Goal: Find specific page/section: Find specific page/section

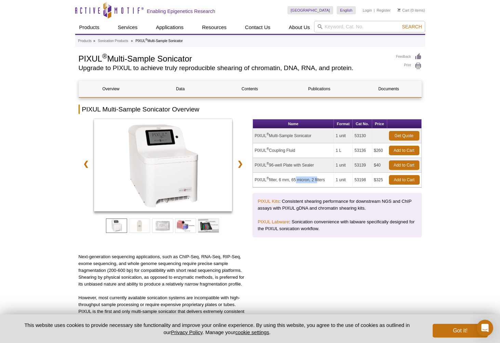
drag, startPoint x: 295, startPoint y: 182, endPoint x: 317, endPoint y: 181, distance: 22.2
click at [317, 181] on td "PIXUL ® filter, 6 mm, 65 micron, 2 filters" at bounding box center [293, 180] width 81 height 15
click at [176, 90] on link "Data" at bounding box center [180, 89] width 64 height 16
click at [395, 83] on link "Documents" at bounding box center [388, 89] width 64 height 16
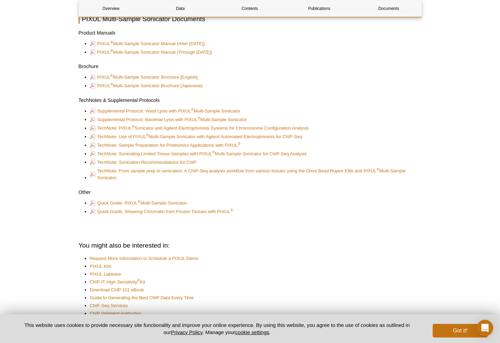
scroll to position [1756, 0]
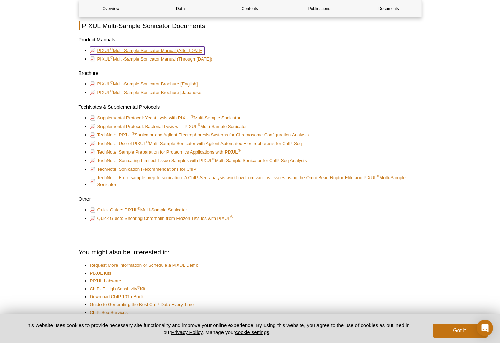
click at [183, 50] on link "PIXUL ® Multi-Sample Sonicator Manual (After Nov 2021)" at bounding box center [147, 50] width 115 height 8
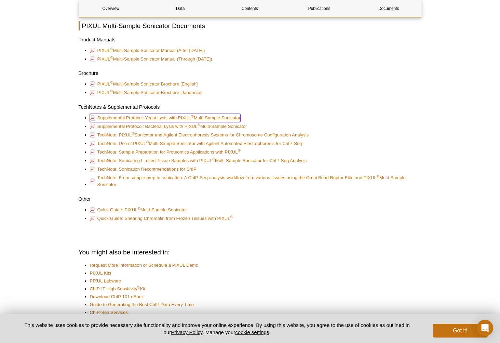
click at [232, 118] on link "Supplemental Protocol: Yeast Lysis with PIXUL ® Multi-Sample Sonicator" at bounding box center [165, 118] width 151 height 8
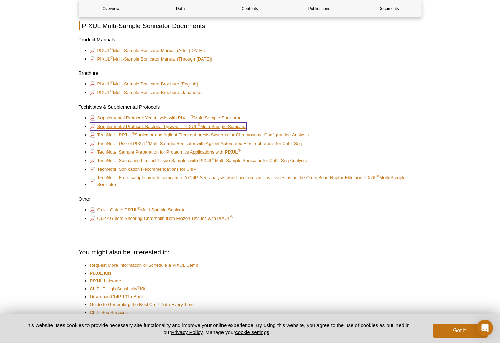
click at [228, 128] on link "Supplemental Protocol: Bacterial Lysis with PIXUL ® Multi-Sample Sonicator" at bounding box center [168, 126] width 157 height 8
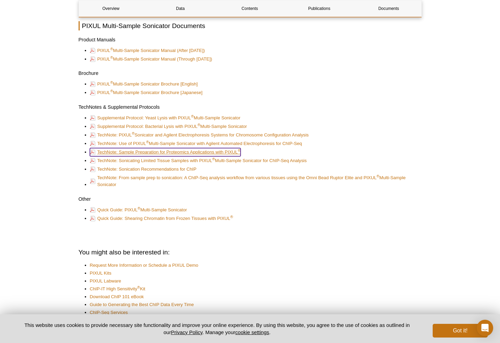
click at [204, 152] on link "TechNote: Sample Preparation for Proteomics Applications with PIXUL ®" at bounding box center [165, 152] width 151 height 8
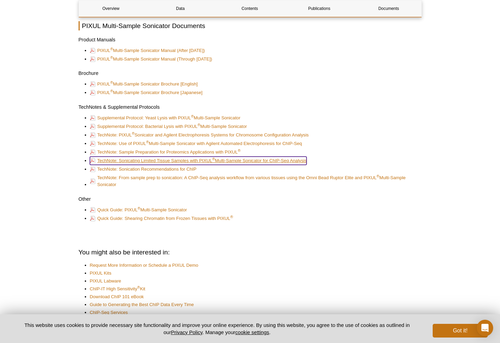
click at [239, 159] on link "TechNote: Sonicating Limited Tissue Samples with PIXUL ® Multi-Sample Sonicator…" at bounding box center [198, 160] width 217 height 8
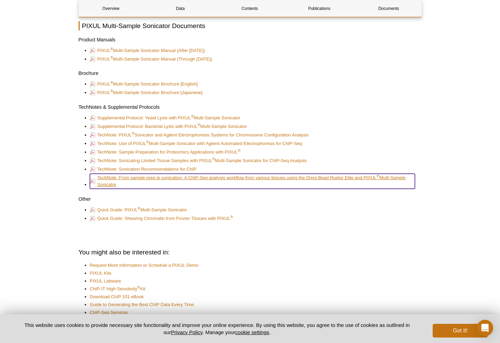
click at [284, 176] on link "TechNote: From sample prep to sonication: A ChIP-Seq analysis workflow from var…" at bounding box center [252, 181] width 325 height 15
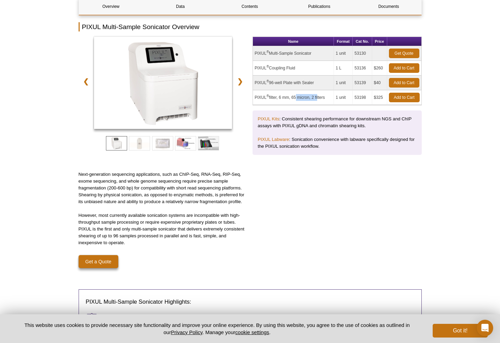
scroll to position [0, 0]
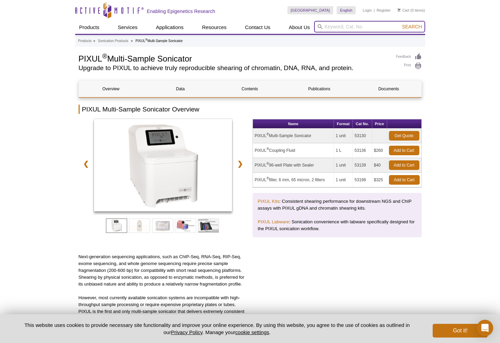
click at [352, 27] on input "search" at bounding box center [369, 27] width 111 height 12
paste input "53130"
type input "53130"
click at [400, 24] on button "Search" at bounding box center [412, 27] width 24 height 6
click at [349, 29] on input "search" at bounding box center [369, 27] width 111 height 12
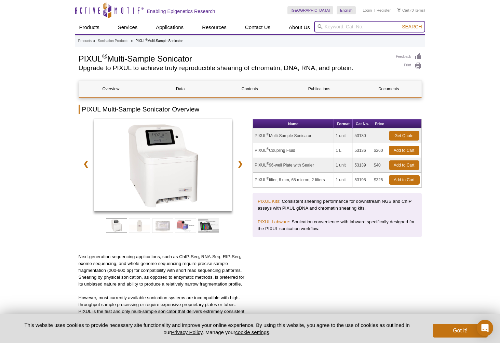
paste input "53130"
click at [410, 26] on span "Search" at bounding box center [412, 26] width 20 height 5
click at [345, 25] on input "53130" at bounding box center [369, 27] width 111 height 12
type input "5313"
click at [344, 26] on input "search" at bounding box center [369, 27] width 111 height 12
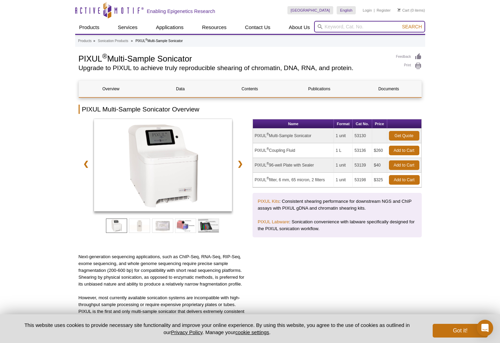
paste input "53130"
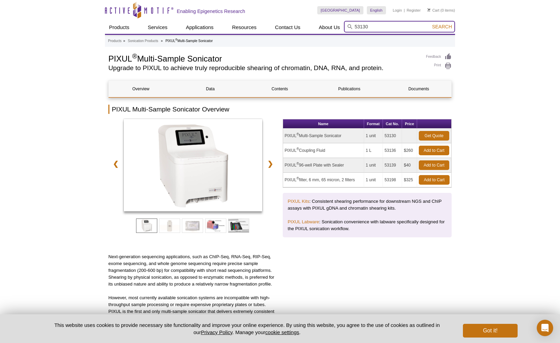
drag, startPoint x: 351, startPoint y: 25, endPoint x: 312, endPoint y: 25, distance: 38.6
click at [312, 25] on div "Products ChIP Assays ChIP Accessory Products ChIP Kits ChIP-Validated Antibodie…" at bounding box center [280, 27] width 350 height 13
click at [389, 46] on li "53139 – PIXUL 96-well Plate with Sealer" at bounding box center [385, 47] width 82 height 10
type input "53139 – PIXUL 96-well Plate with Sealer"
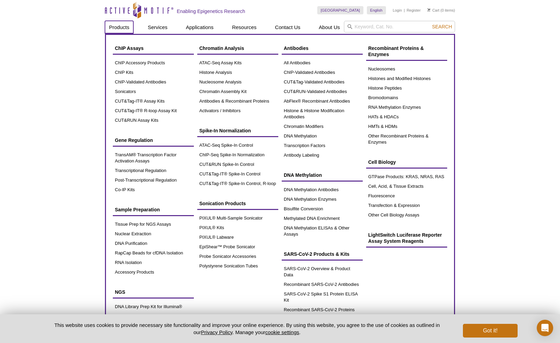
click at [116, 25] on link "Products" at bounding box center [119, 27] width 28 height 13
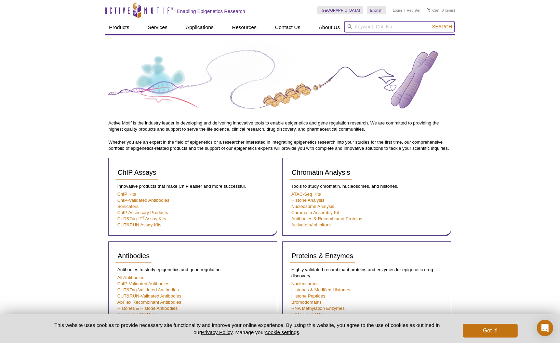
click at [399, 30] on input "search" at bounding box center [399, 27] width 111 height 12
type input "PIXUL plate"
click at [430, 24] on button "Search" at bounding box center [442, 27] width 24 height 6
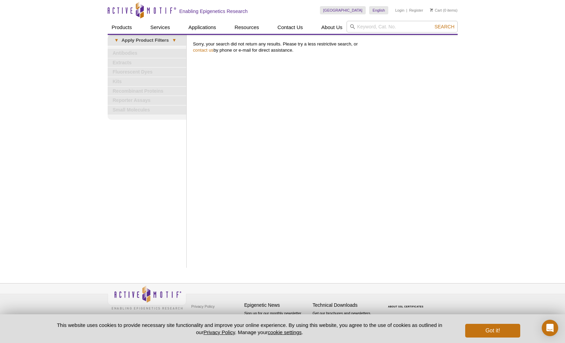
click at [463, 118] on div "Active Motif Logo Enabling Epigenetics Research 0 Search Skip to content Active…" at bounding box center [282, 171] width 565 height 343
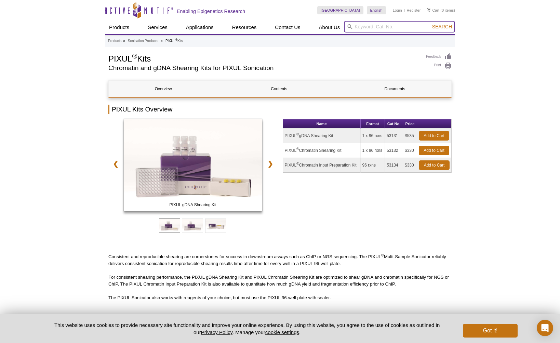
click at [384, 25] on input "search" at bounding box center [399, 27] width 111 height 12
paste input "53139"
click at [387, 38] on li "53139 – PIXUL 96-well Plate with Sealer" at bounding box center [385, 38] width 83 height 10
type input "53139 – PIXUL 96-well Plate with Sealer"
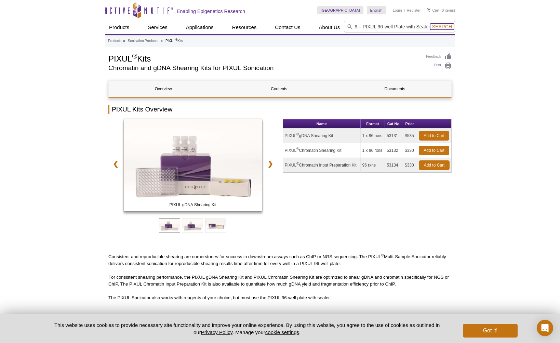
click at [442, 25] on span "Search" at bounding box center [442, 26] width 20 height 5
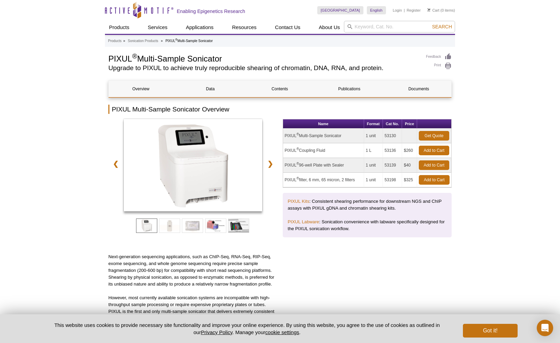
drag, startPoint x: 286, startPoint y: 164, endPoint x: 352, endPoint y: 167, distance: 66.3
click at [352, 167] on td "PIXUL ® 96-well Plate with Sealer" at bounding box center [323, 165] width 81 height 15
